Goal: Task Accomplishment & Management: Use online tool/utility

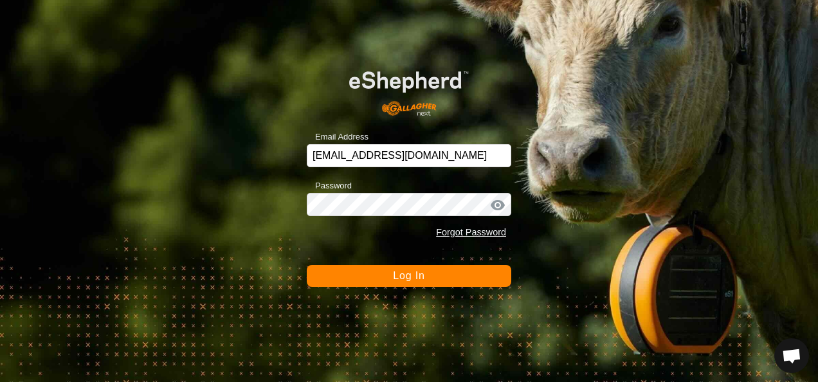
click at [406, 283] on button "Log In" at bounding box center [409, 276] width 205 height 22
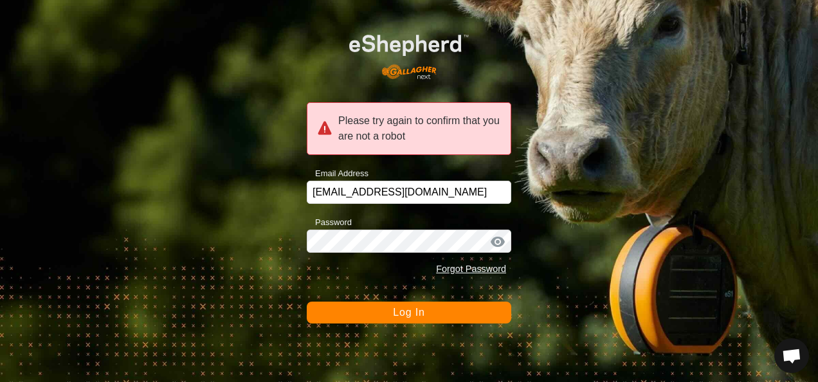
click at [406, 283] on form "Please try again to confirm that you are not a robot Email Address glenalvonltd…" at bounding box center [409, 170] width 205 height 306
click at [415, 302] on button "Log In" at bounding box center [409, 313] width 205 height 22
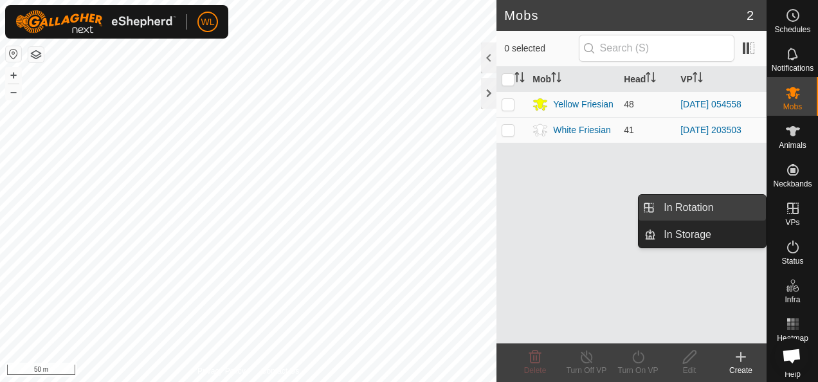
click at [732, 201] on link "In Rotation" at bounding box center [711, 208] width 110 height 26
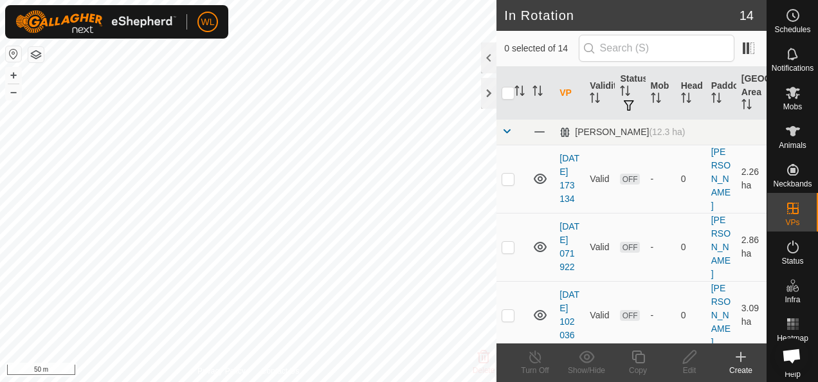
click at [749, 366] on div "Create" at bounding box center [740, 371] width 51 height 12
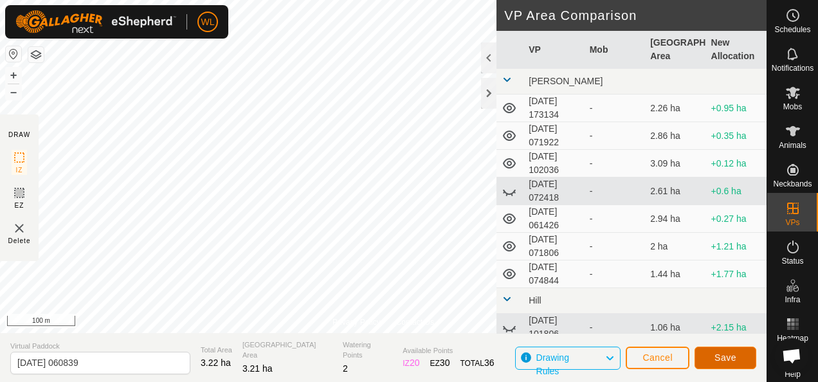
click at [711, 363] on button "Save" at bounding box center [726, 358] width 62 height 23
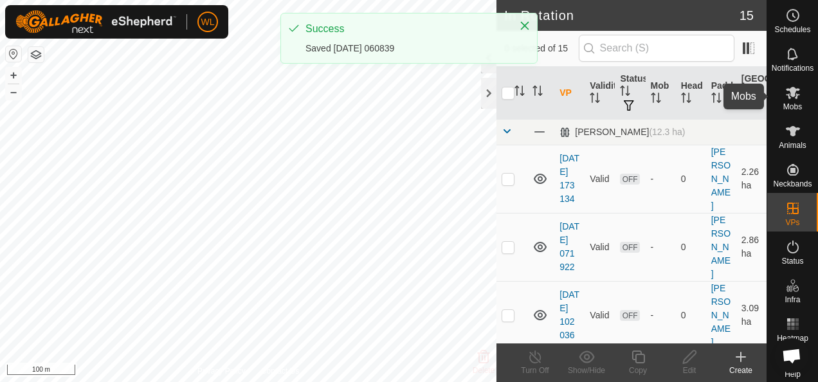
click at [795, 96] on es-mob-svg-icon at bounding box center [792, 92] width 23 height 21
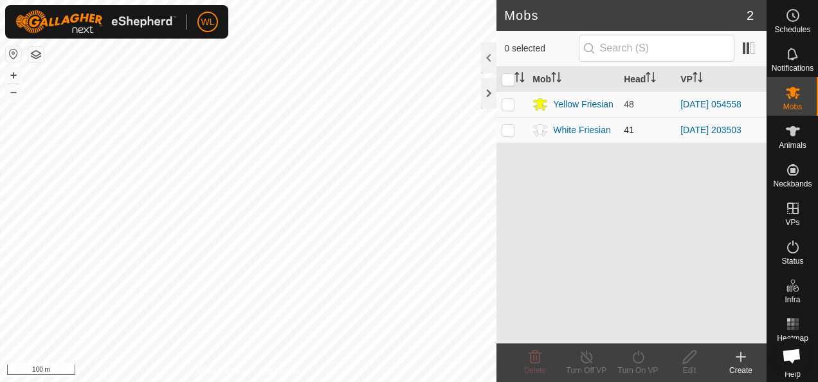
click at [508, 127] on p-checkbox at bounding box center [508, 130] width 13 height 10
checkbox input "true"
click at [641, 365] on div "Turn On VP" at bounding box center [637, 371] width 51 height 12
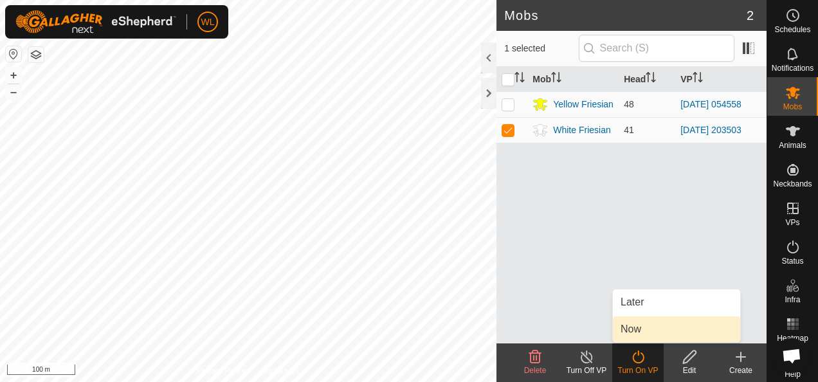
click at [641, 327] on link "Now" at bounding box center [676, 329] width 127 height 26
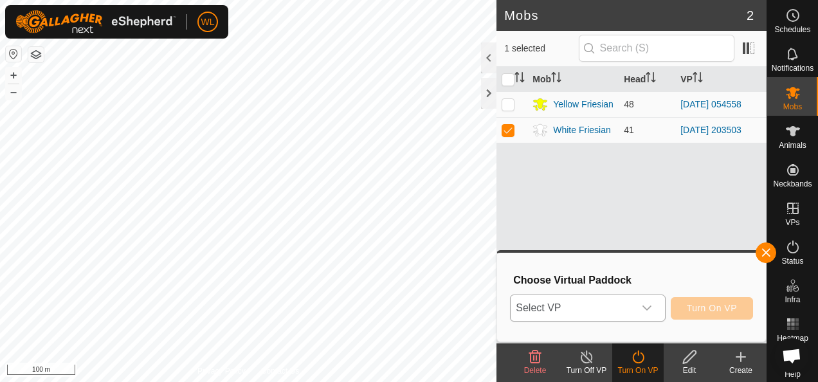
click at [608, 302] on span "Select VP" at bounding box center [572, 308] width 123 height 26
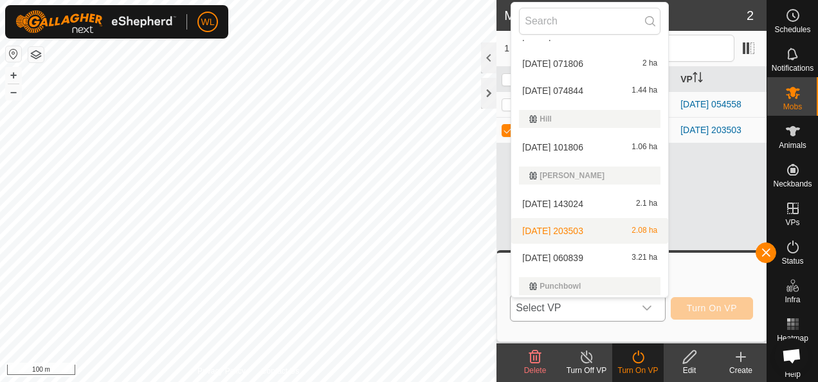
scroll to position [193, 0]
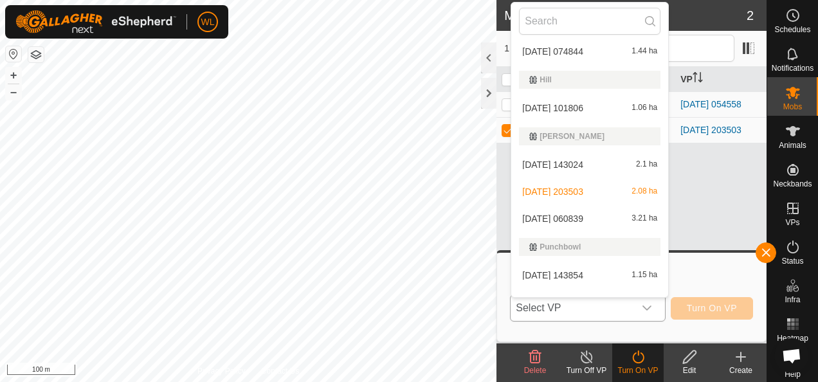
click at [570, 221] on li "2025-10-01 060839 3.21 ha" at bounding box center [589, 219] width 157 height 26
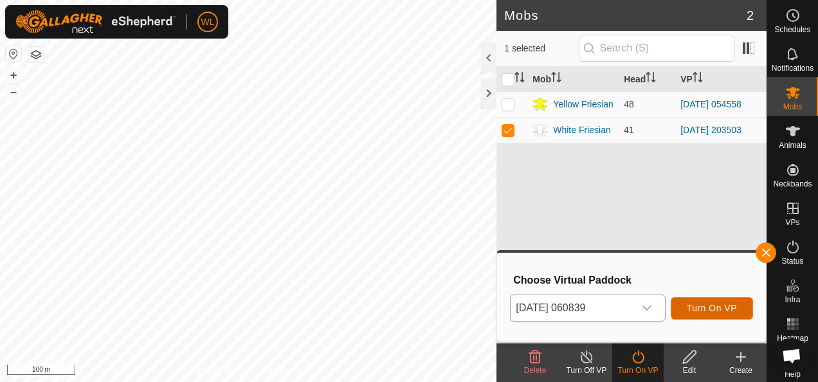
click at [733, 306] on span "Turn On VP" at bounding box center [712, 308] width 50 height 10
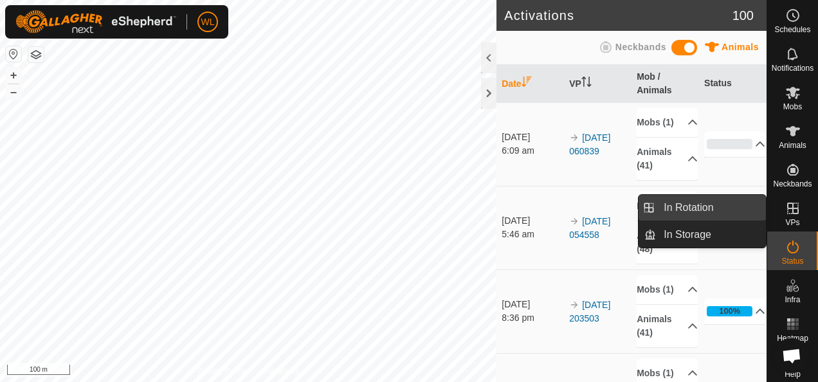
click at [744, 215] on link "In Rotation" at bounding box center [711, 208] width 110 height 26
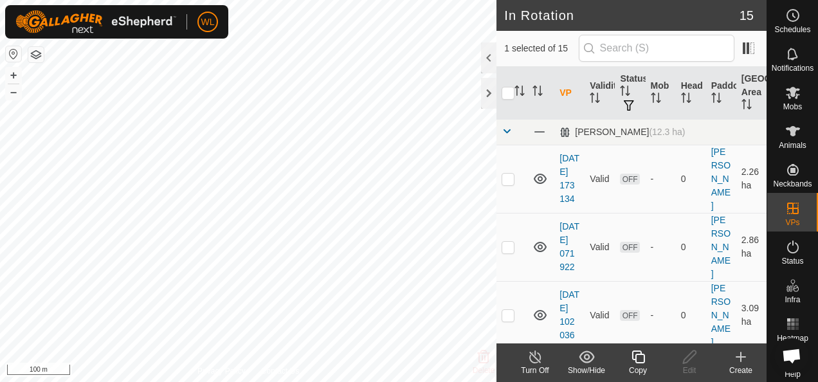
click at [740, 361] on icon at bounding box center [740, 356] width 15 height 15
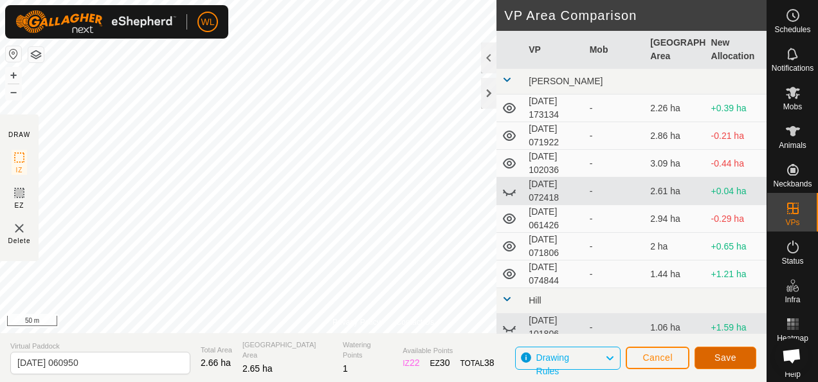
click at [737, 361] on button "Save" at bounding box center [726, 358] width 62 height 23
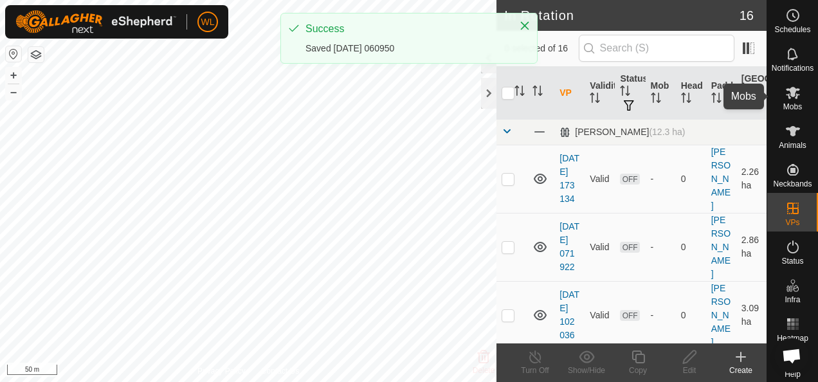
click at [791, 95] on icon at bounding box center [793, 93] width 14 height 12
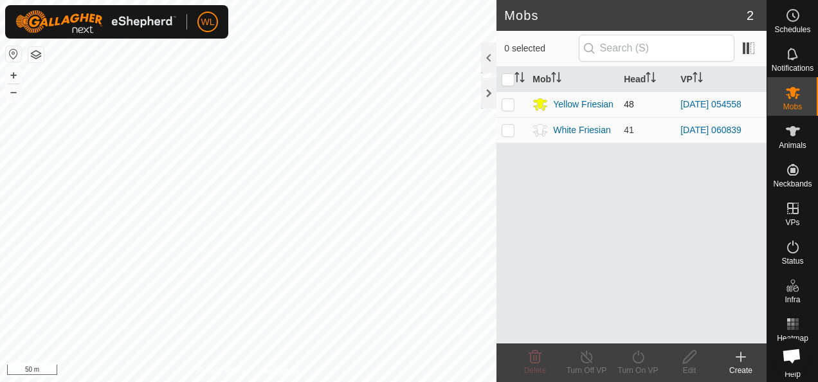
click at [506, 107] on p-checkbox at bounding box center [508, 104] width 13 height 10
checkbox input "true"
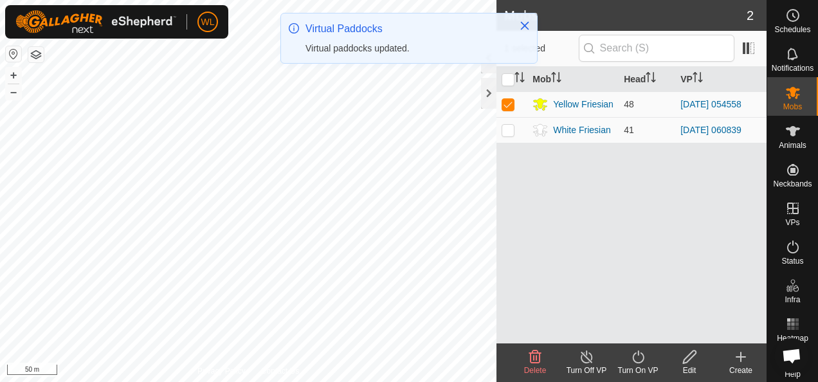
click at [643, 358] on icon at bounding box center [638, 357] width 12 height 13
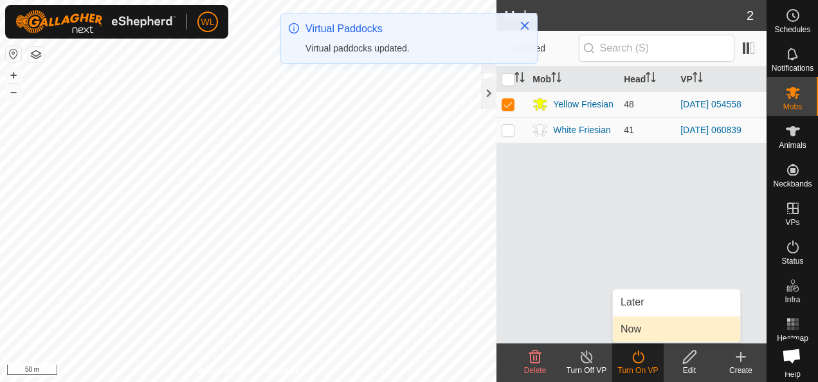
click at [643, 333] on link "Now" at bounding box center [676, 329] width 127 height 26
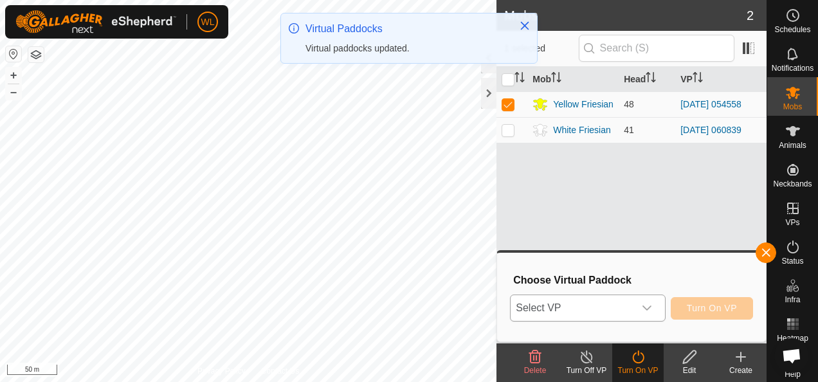
click at [628, 309] on span "Select VP" at bounding box center [572, 308] width 123 height 26
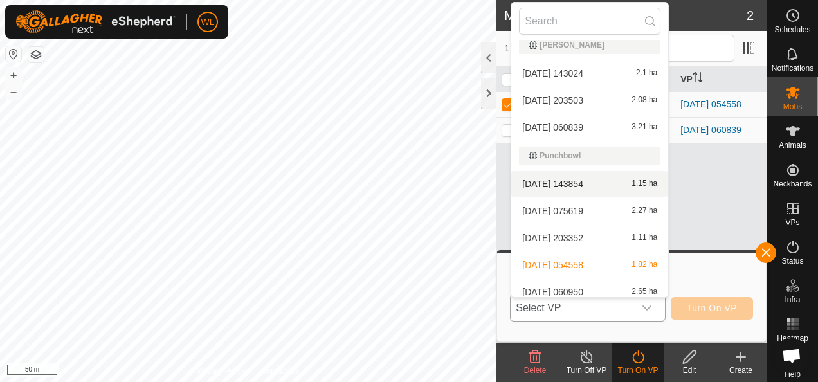
scroll to position [292, 0]
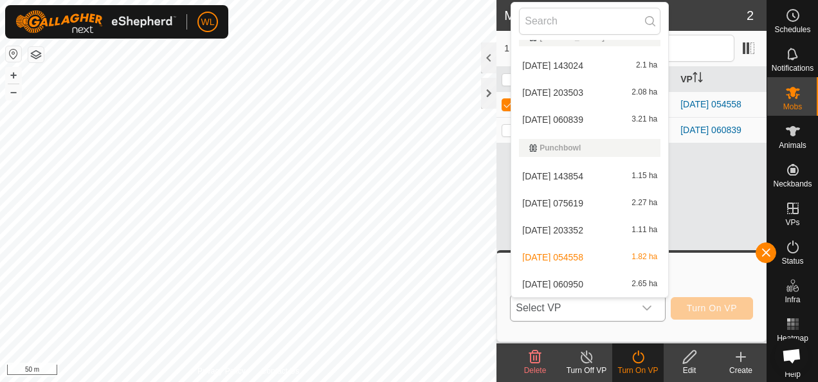
click at [594, 289] on li "2025-10-01 060950 2.65 ha" at bounding box center [589, 284] width 157 height 26
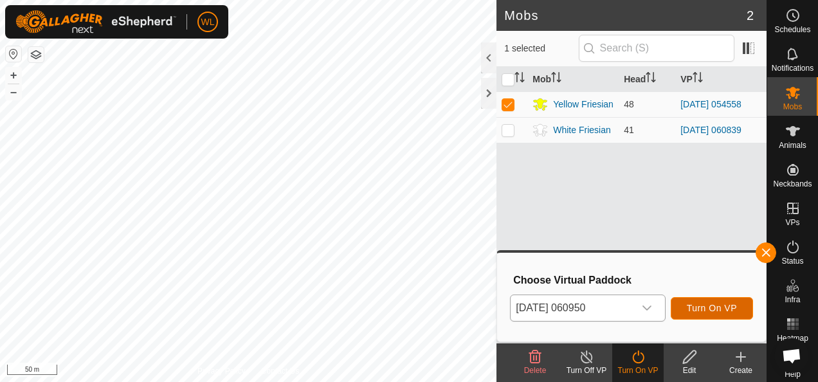
click at [724, 302] on button "Turn On VP" at bounding box center [712, 308] width 82 height 23
